Goal: Transaction & Acquisition: Download file/media

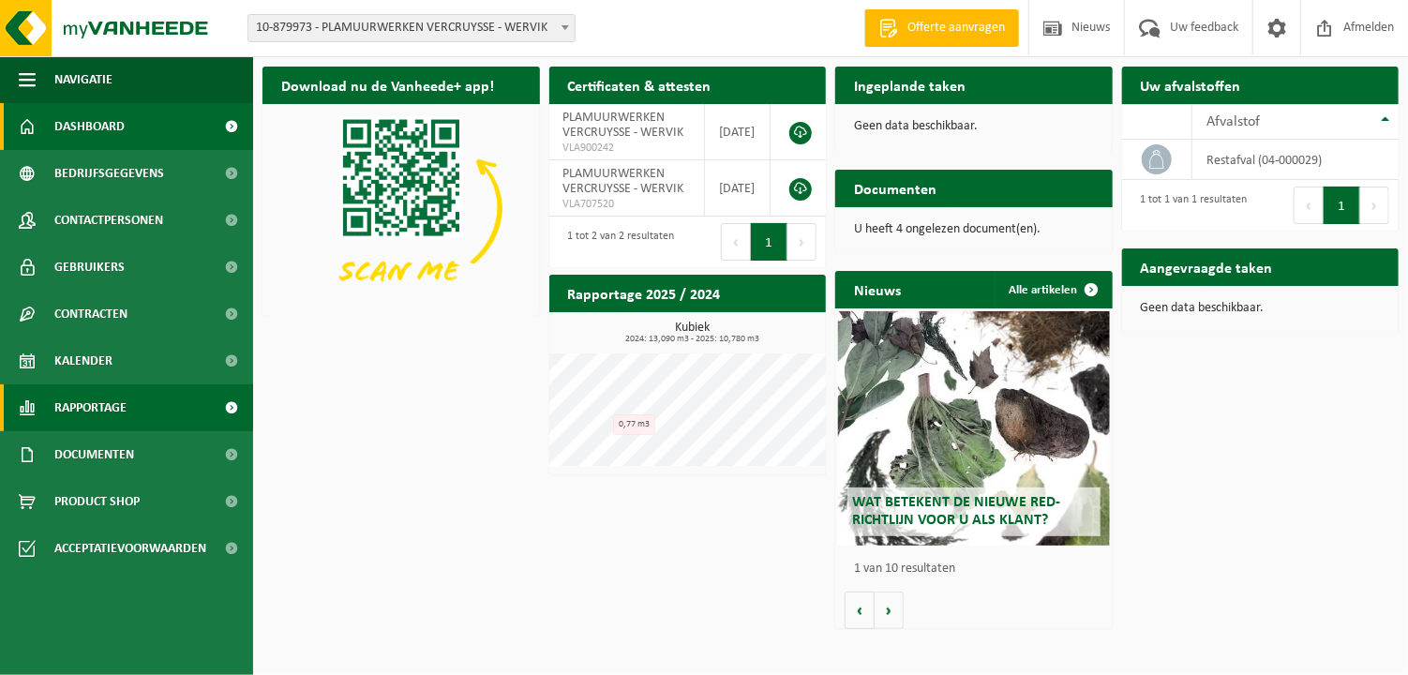
drag, startPoint x: 588, startPoint y: 527, endPoint x: 188, endPoint y: 408, distance: 416.6
click at [588, 527] on div "Download nu de Vanheede+ app! Verberg Certificaten & attesten Bekijk uw certifi…" at bounding box center [830, 347] width 1145 height 581
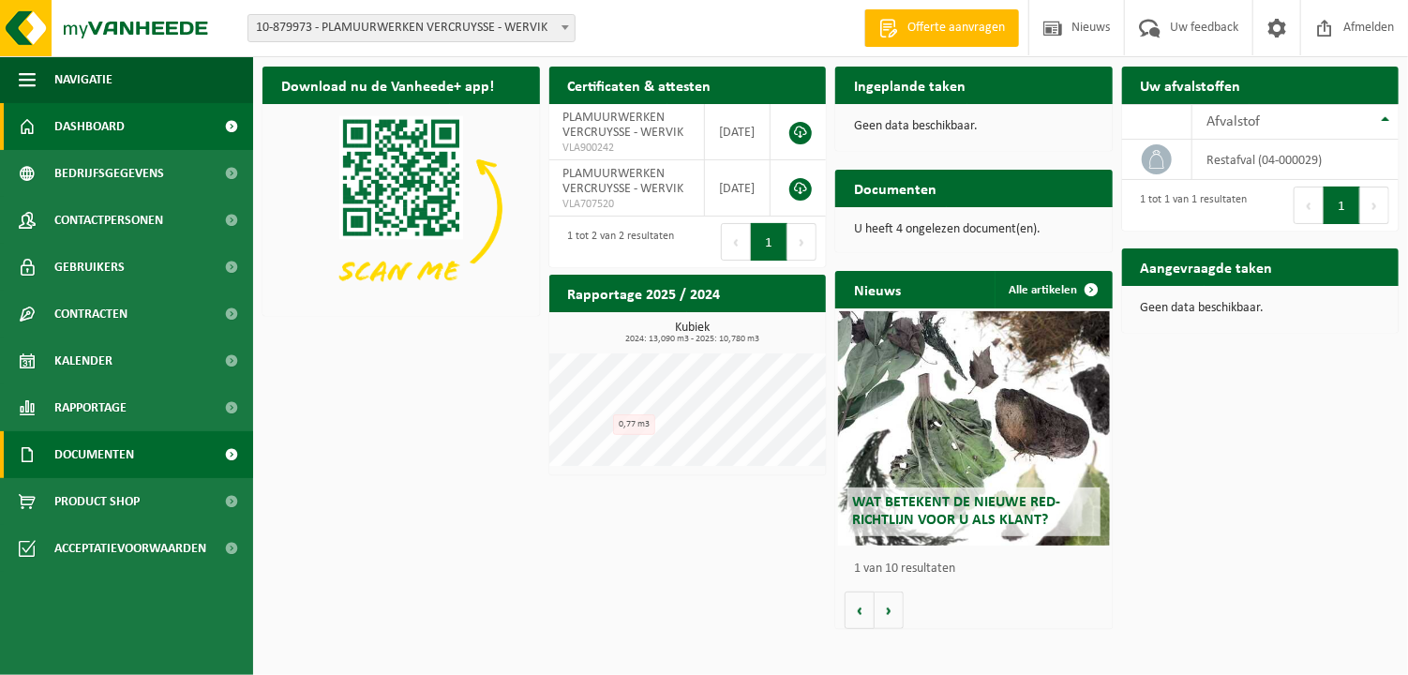
click at [116, 449] on span "Documenten" at bounding box center [94, 454] width 80 height 47
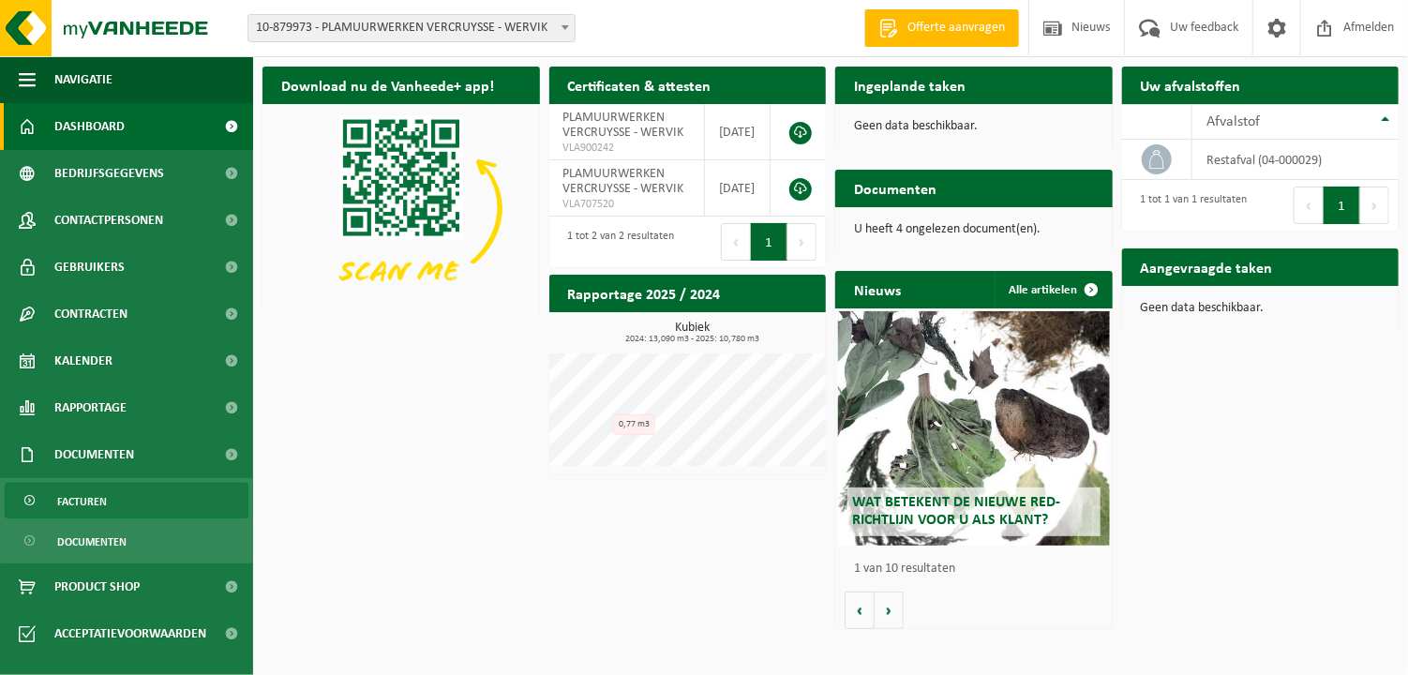
click at [108, 508] on link "Facturen" at bounding box center [127, 501] width 244 height 36
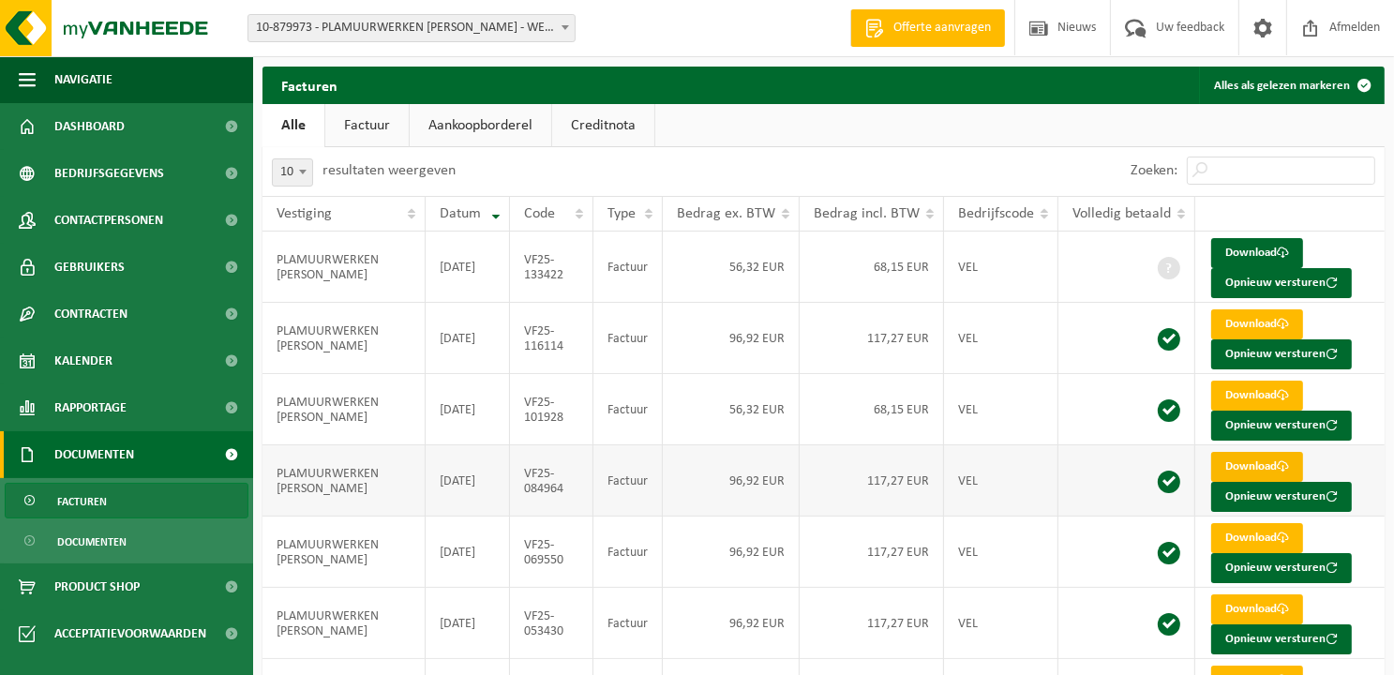
click at [1271, 468] on link "Download" at bounding box center [1257, 467] width 92 height 30
click at [1257, 322] on link "Download" at bounding box center [1257, 324] width 92 height 30
click at [1281, 533] on span at bounding box center [1282, 537] width 12 height 12
click at [1228, 468] on link "Download" at bounding box center [1257, 467] width 92 height 30
click at [1239, 392] on link "Download" at bounding box center [1257, 396] width 92 height 30
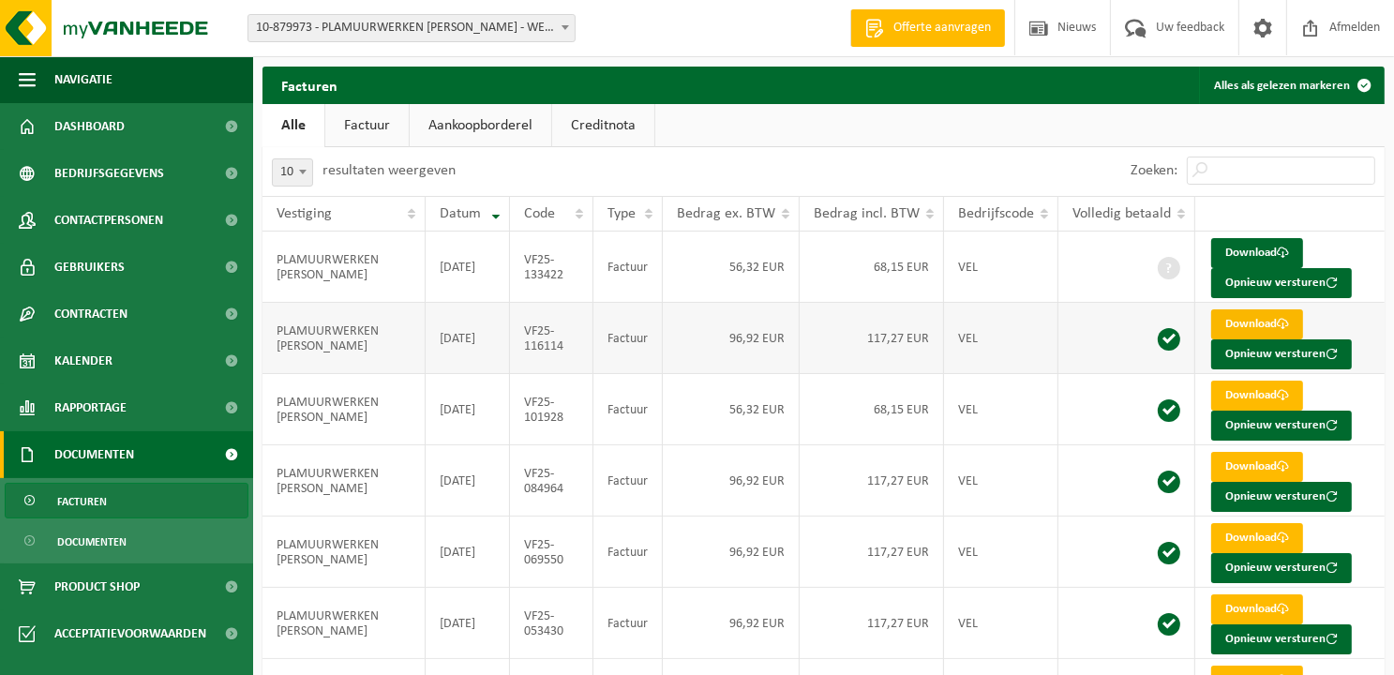
click at [1252, 318] on link "Download" at bounding box center [1257, 324] width 92 height 30
